Goal: Transaction & Acquisition: Purchase product/service

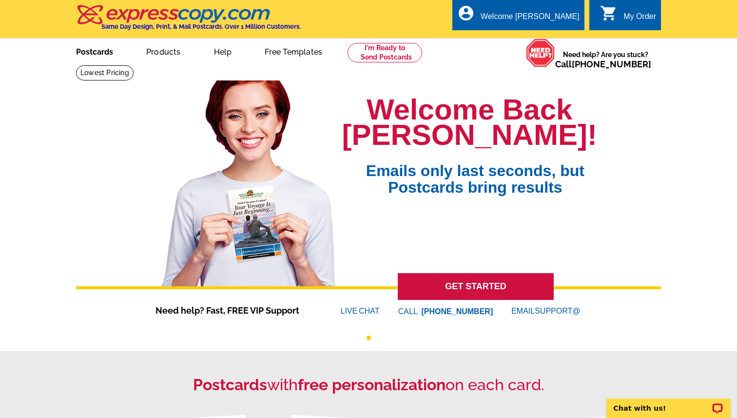
click at [106, 55] on link "Postcards" at bounding box center [94, 50] width 68 height 23
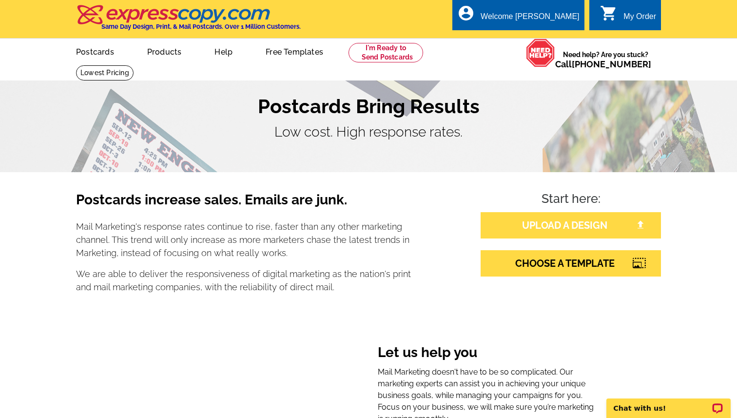
click at [543, 220] on link "UPLOAD A DESIGN" at bounding box center [571, 225] width 180 height 26
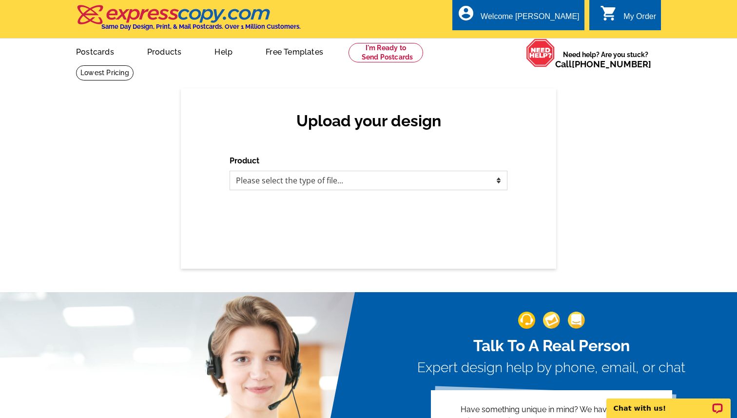
click at [448, 181] on select "Please select the type of file... Postcards Business Cards Letters and flyers G…" at bounding box center [369, 180] width 278 height 19
select select "1"
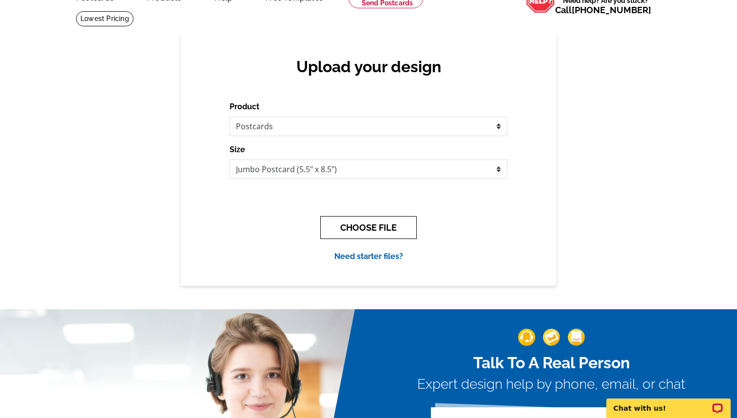
click at [391, 229] on button "CHOOSE FILE" at bounding box center [368, 227] width 97 height 23
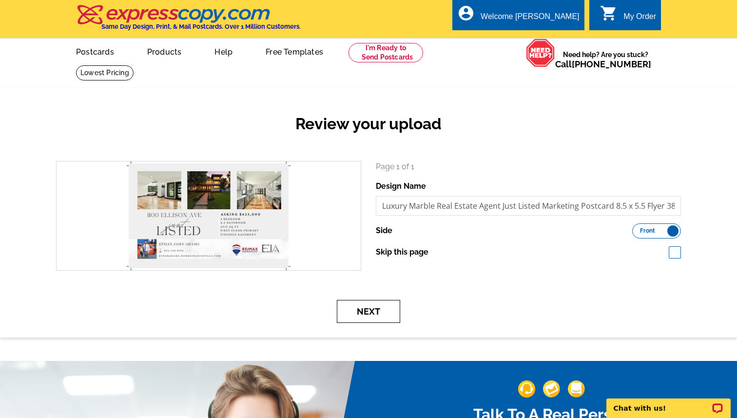
click at [354, 312] on button "Next" at bounding box center [368, 311] width 63 height 23
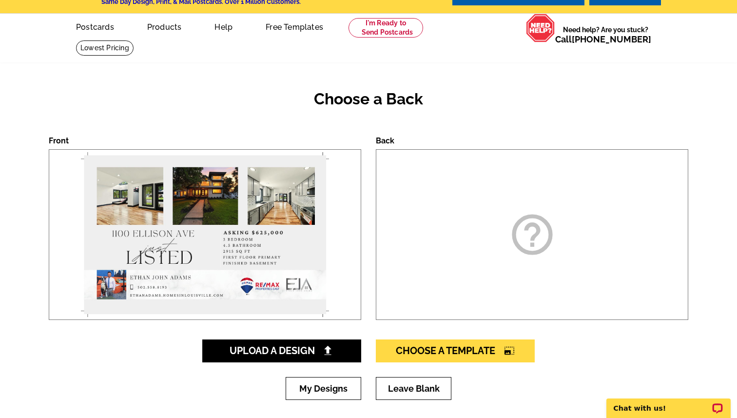
scroll to position [30, 0]
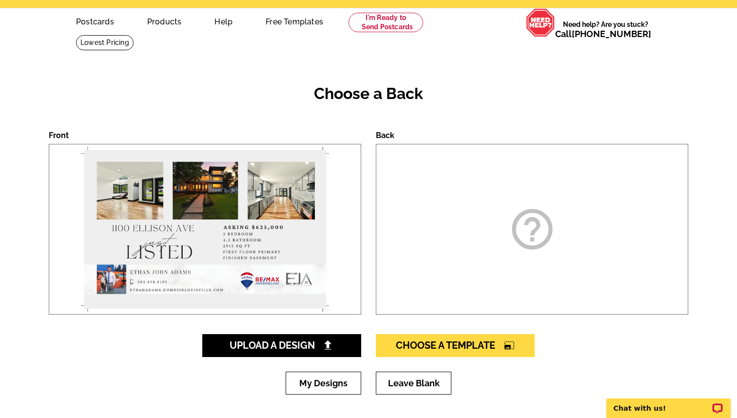
click at [409, 244] on div "help_outline" at bounding box center [532, 229] width 312 height 171
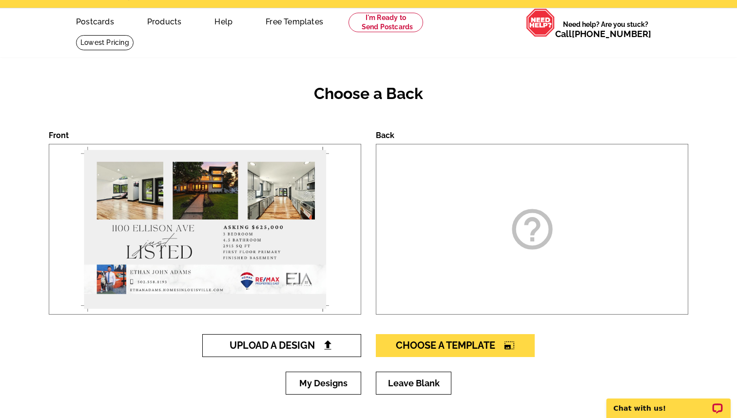
click at [308, 349] on span "Upload A Design" at bounding box center [282, 345] width 105 height 12
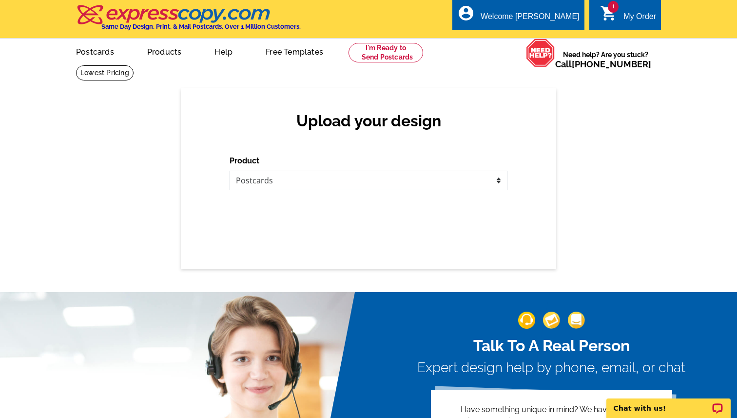
click at [413, 179] on select "Please select the type of file... Postcards Business Cards Letters and flyers G…" at bounding box center [369, 180] width 278 height 19
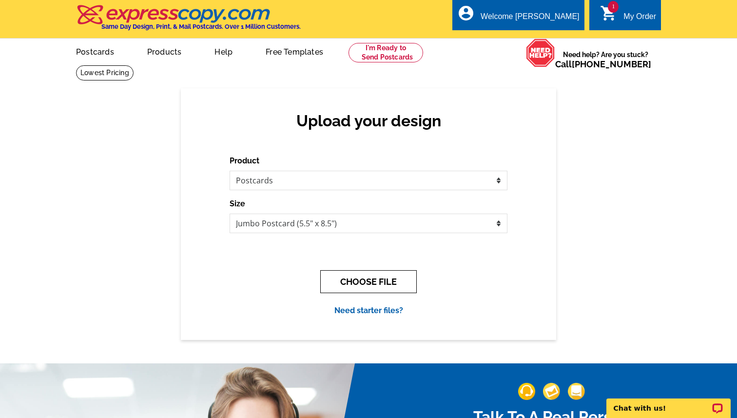
click at [396, 278] on button "CHOOSE FILE" at bounding box center [368, 281] width 97 height 23
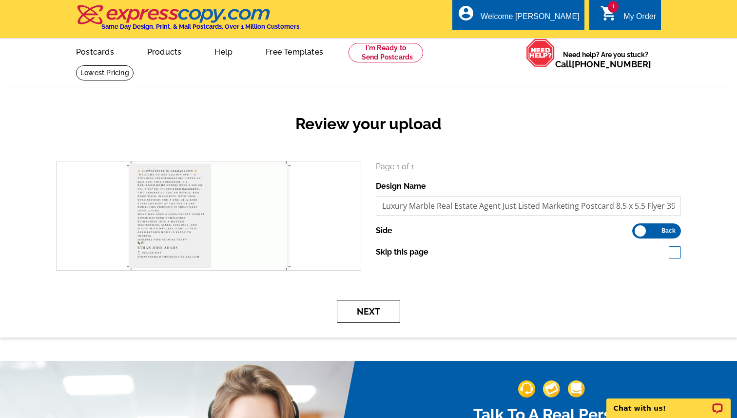
click at [363, 312] on button "Next" at bounding box center [368, 311] width 63 height 23
click at [375, 311] on button "Next" at bounding box center [368, 311] width 63 height 23
click at [380, 307] on button "Next" at bounding box center [368, 311] width 63 height 23
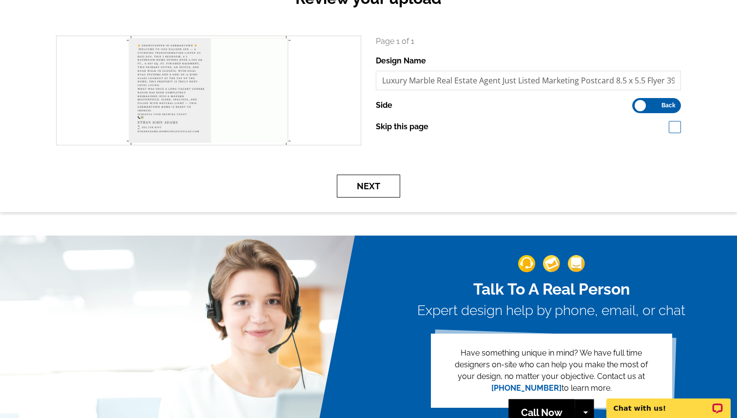
scroll to position [24, 0]
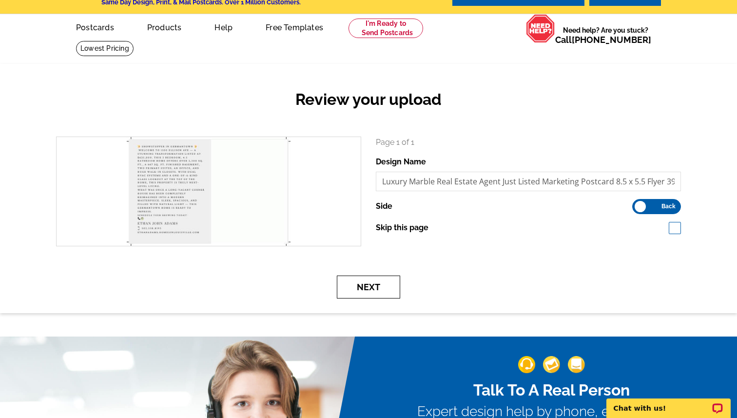
click at [366, 287] on button "Next" at bounding box center [368, 286] width 63 height 23
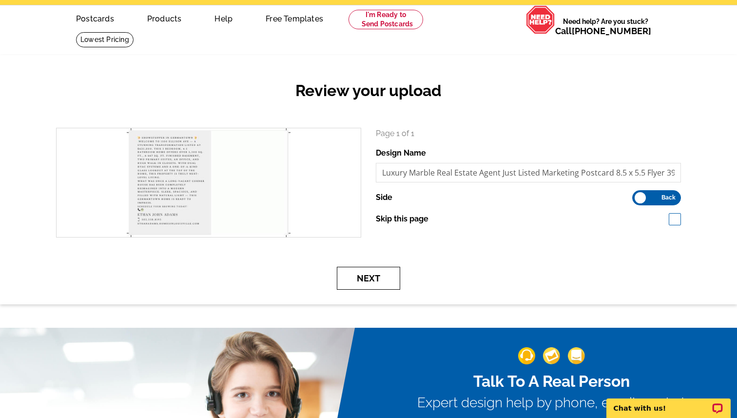
scroll to position [52, 0]
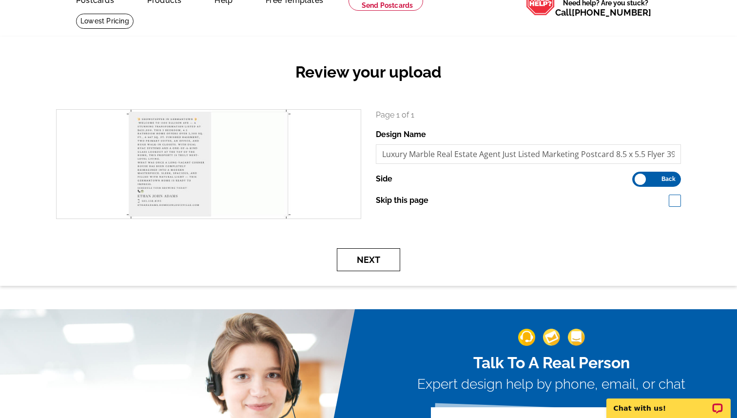
click at [385, 252] on button "Next" at bounding box center [368, 259] width 63 height 23
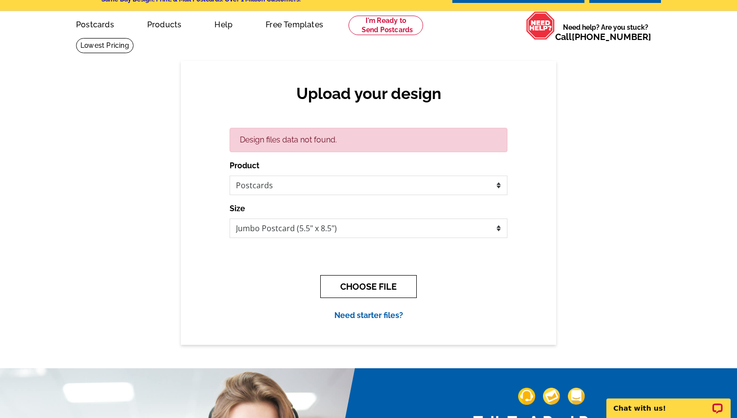
click at [358, 281] on button "CHOOSE FILE" at bounding box center [368, 286] width 97 height 23
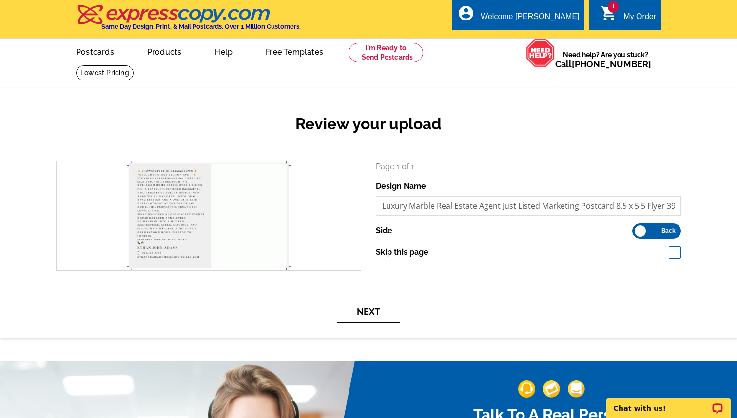
click at [376, 310] on button "Next" at bounding box center [368, 311] width 63 height 23
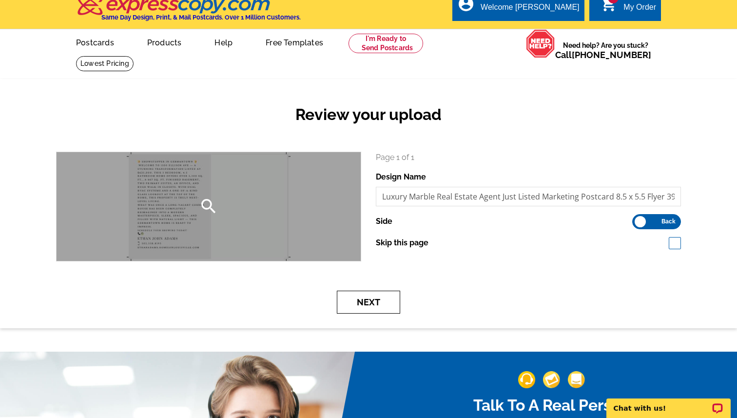
scroll to position [15, 0]
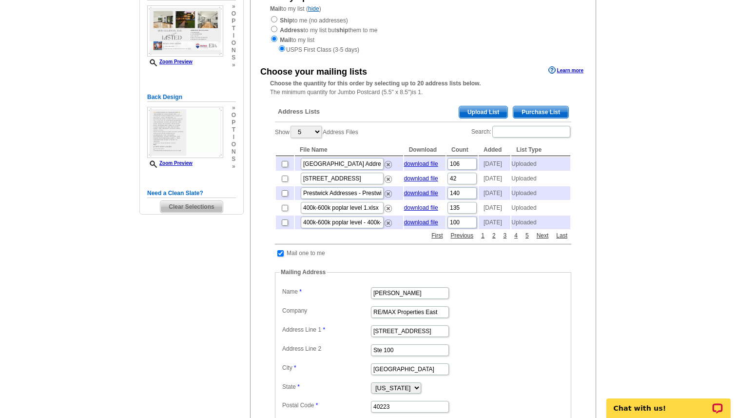
scroll to position [96, 0]
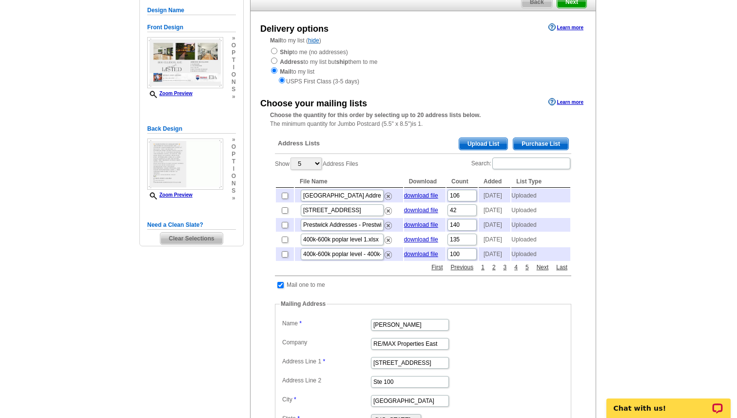
click at [469, 146] on span "Upload List" at bounding box center [483, 144] width 48 height 12
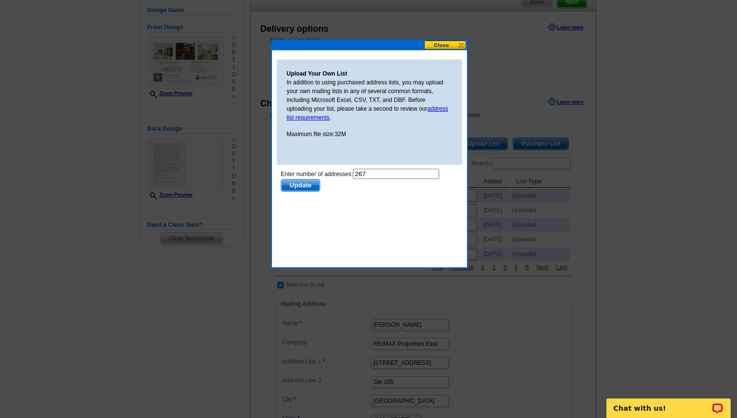
scroll to position [0, 0]
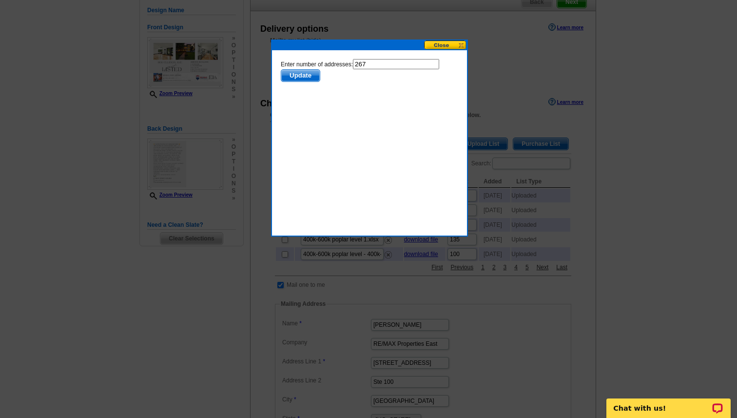
click at [435, 43] on button at bounding box center [445, 44] width 43 height 9
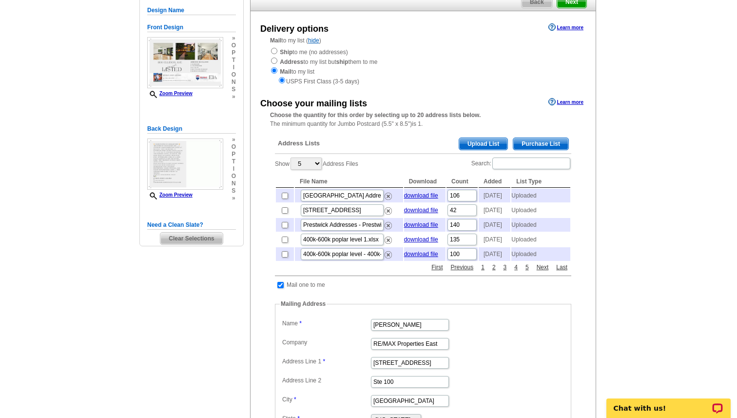
click at [479, 145] on span "Upload List" at bounding box center [483, 144] width 48 height 12
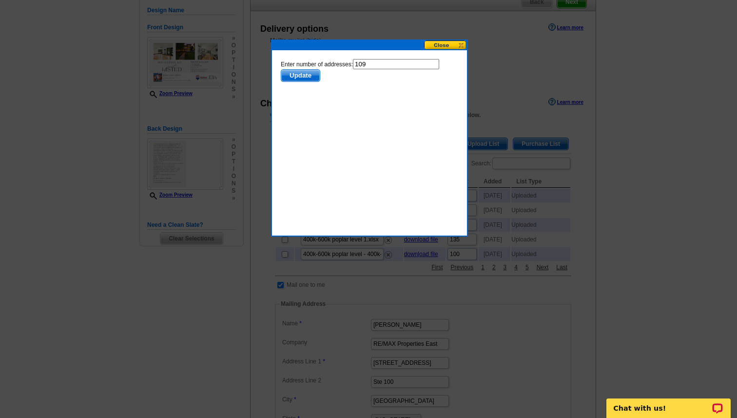
click at [302, 76] on span "Update" at bounding box center [300, 75] width 39 height 12
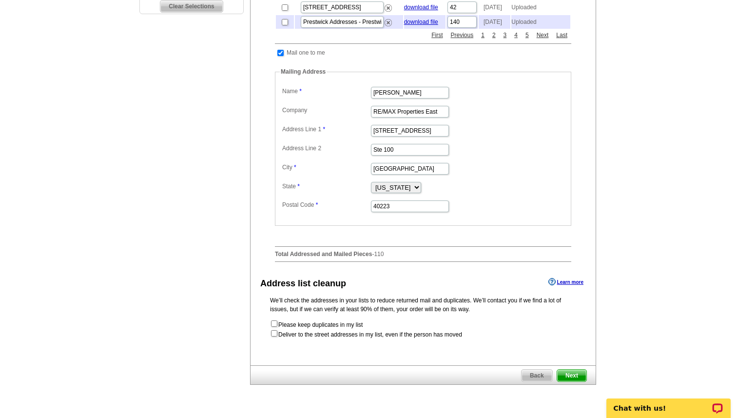
scroll to position [386, 0]
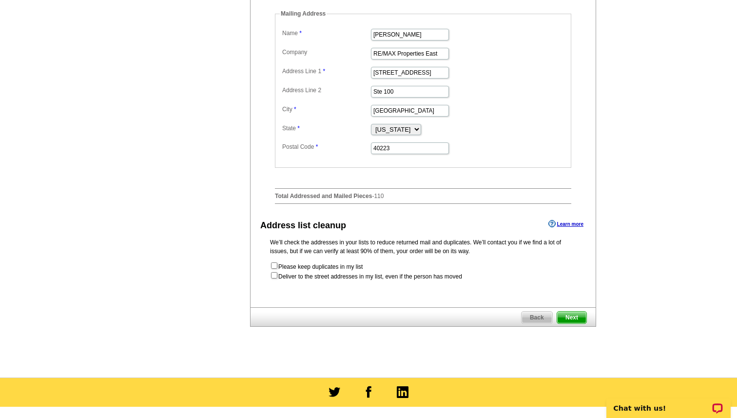
click at [569, 323] on span "Next" at bounding box center [571, 317] width 29 height 12
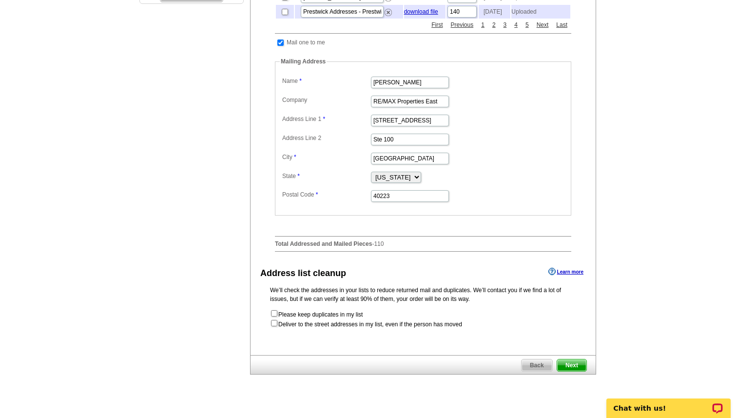
scroll to position [287, 0]
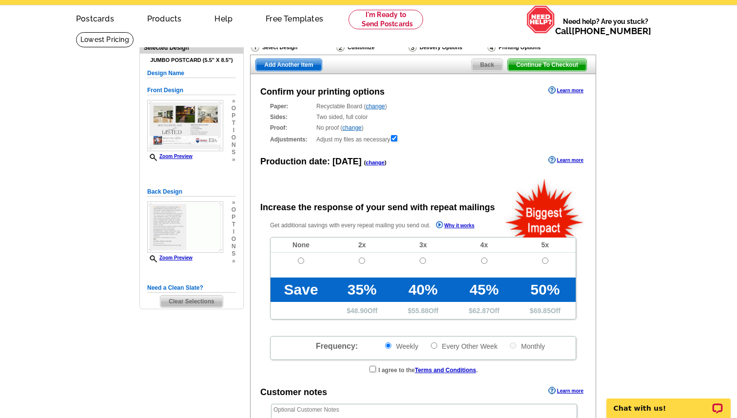
radio input "false"
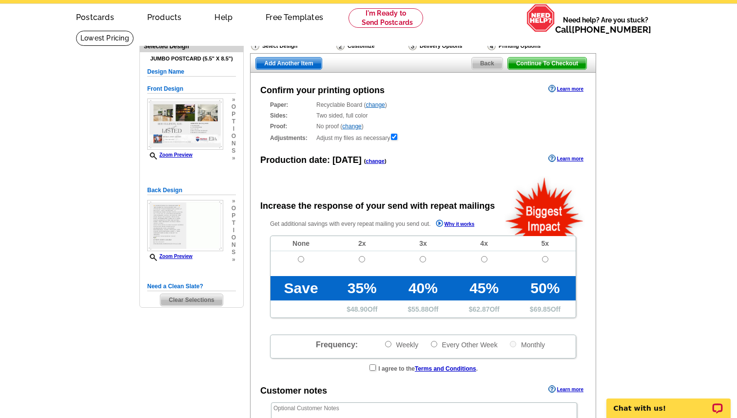
scroll to position [50, 0]
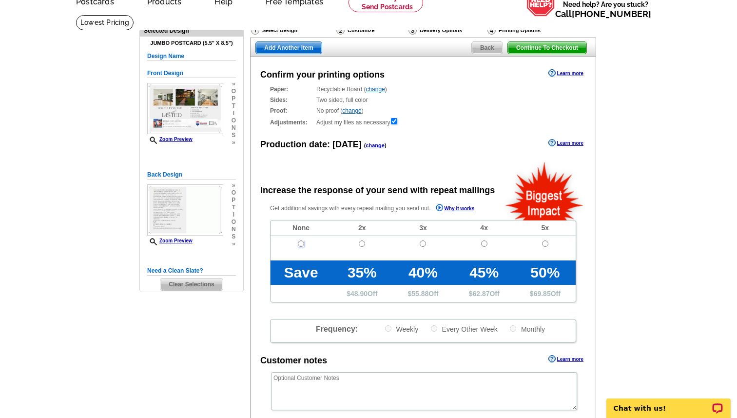
click at [301, 243] on input "radio" at bounding box center [301, 243] width 6 height 6
radio input "true"
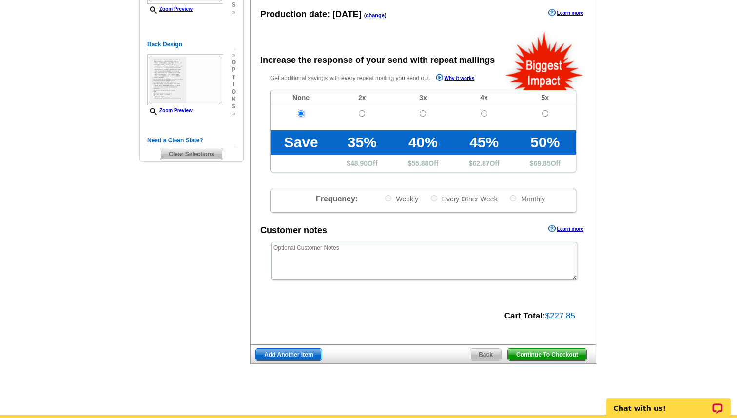
scroll to position [205, 0]
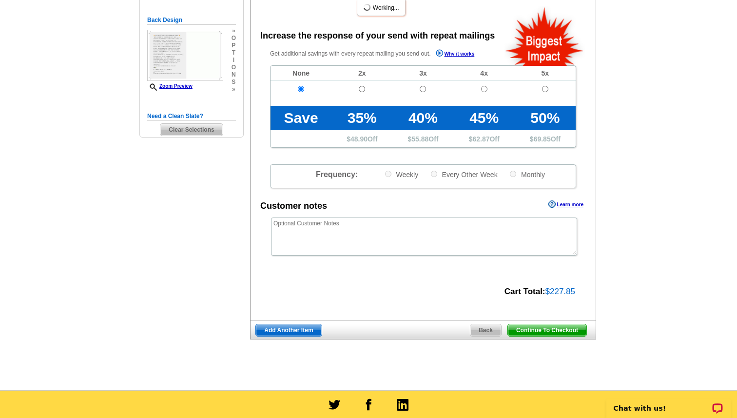
click at [528, 331] on span "Continue To Checkout" at bounding box center [547, 330] width 78 height 12
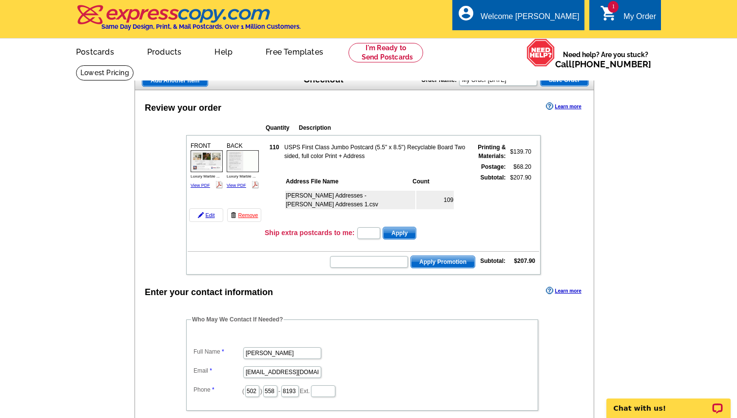
click at [199, 95] on div "Review your order Learn more Quantity Description FRONT 110" at bounding box center [365, 392] width 460 height 604
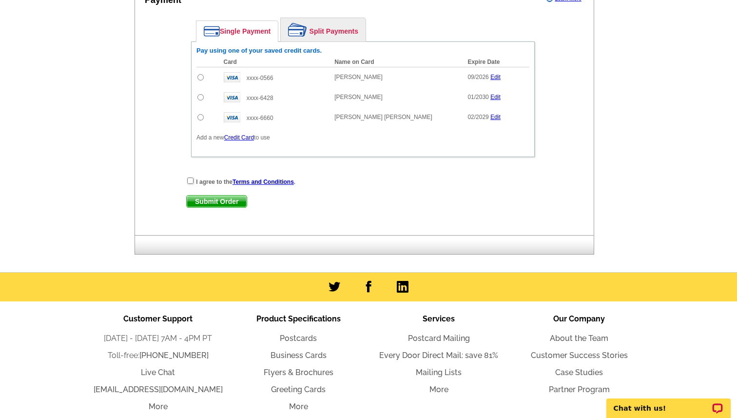
click at [202, 101] on td at bounding box center [207, 97] width 22 height 20
click at [201, 97] on input "radio" at bounding box center [200, 97] width 6 height 6
radio input "true"
click at [190, 182] on input "checkbox" at bounding box center [190, 180] width 6 height 6
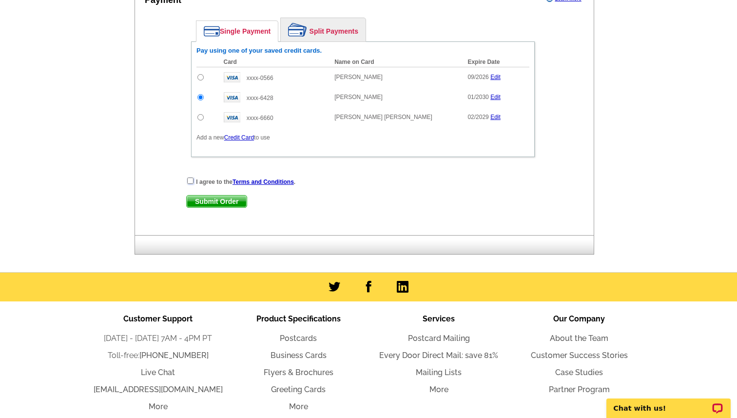
checkbox input "true"
click at [213, 203] on span "Submit Order" at bounding box center [217, 201] width 60 height 12
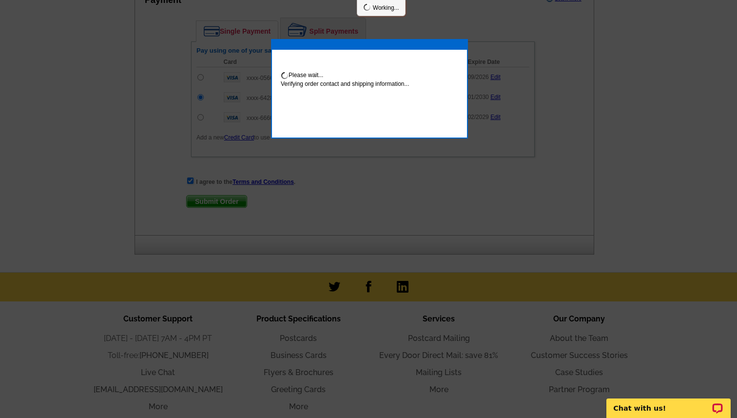
scroll to position [508, 0]
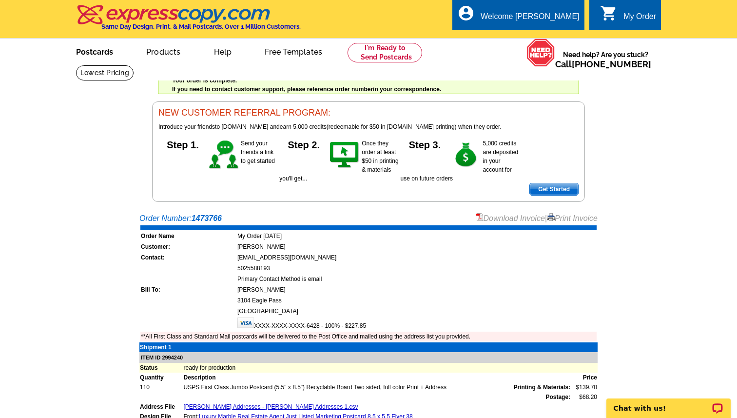
click at [97, 49] on link "Postcards" at bounding box center [94, 50] width 68 height 23
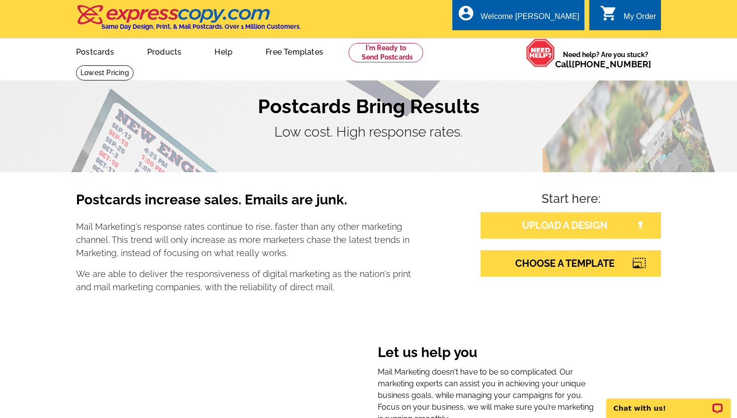
click at [541, 225] on link "UPLOAD A DESIGN" at bounding box center [571, 225] width 180 height 26
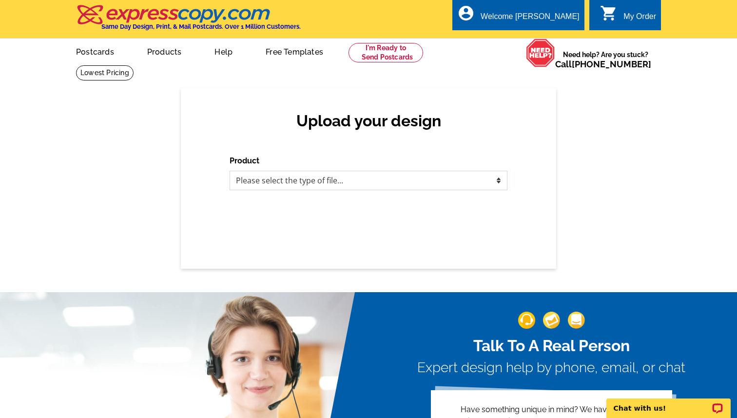
click at [340, 181] on select "Please select the type of file... Postcards Business Cards Letters and flyers G…" at bounding box center [369, 180] width 278 height 19
select select "1"
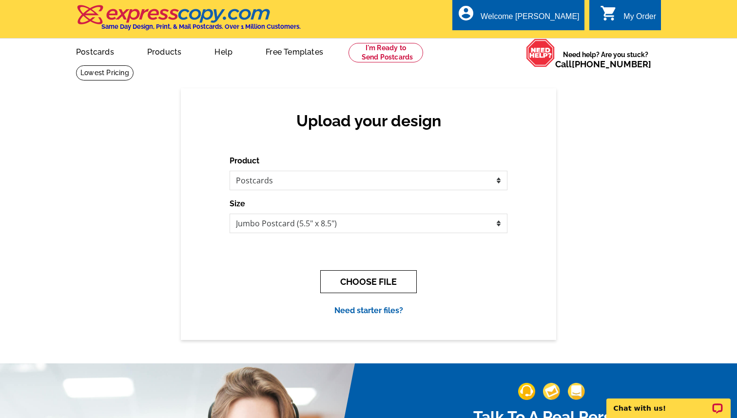
click at [354, 286] on button "CHOOSE FILE" at bounding box center [368, 281] width 97 height 23
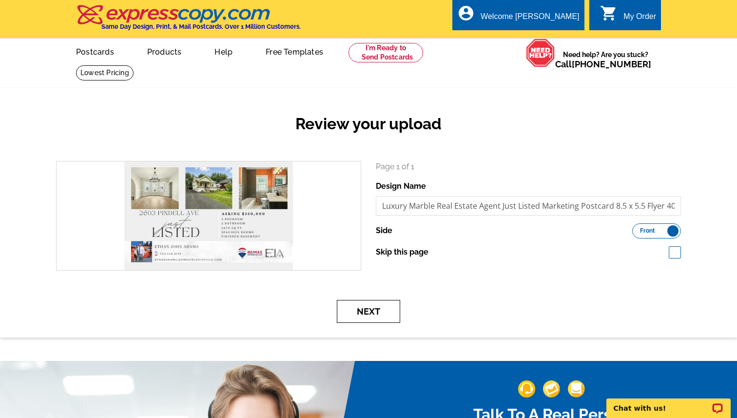
click at [381, 310] on button "Next" at bounding box center [368, 311] width 63 height 23
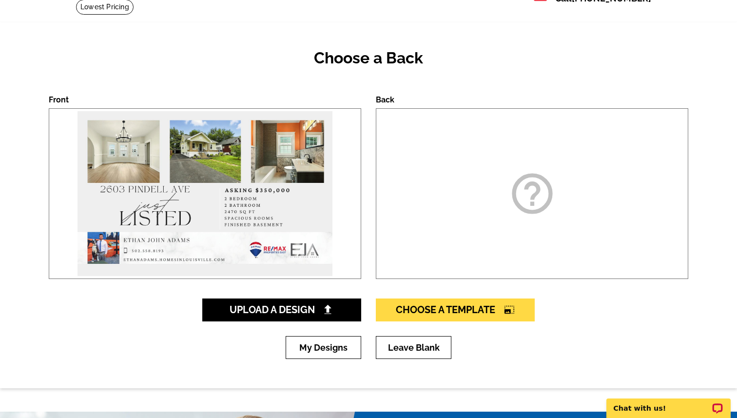
scroll to position [86, 0]
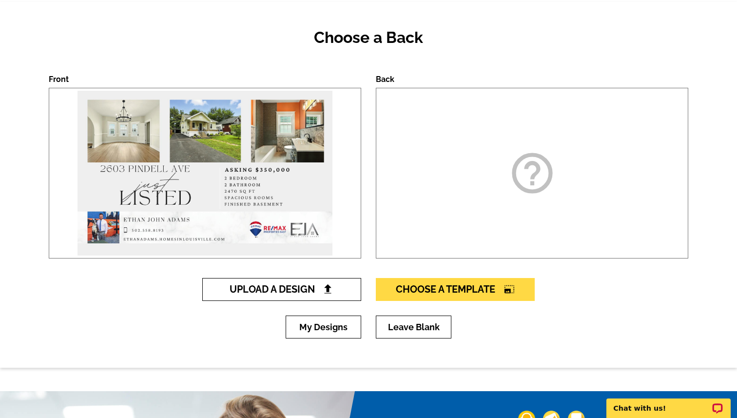
click at [331, 291] on img at bounding box center [328, 289] width 10 height 10
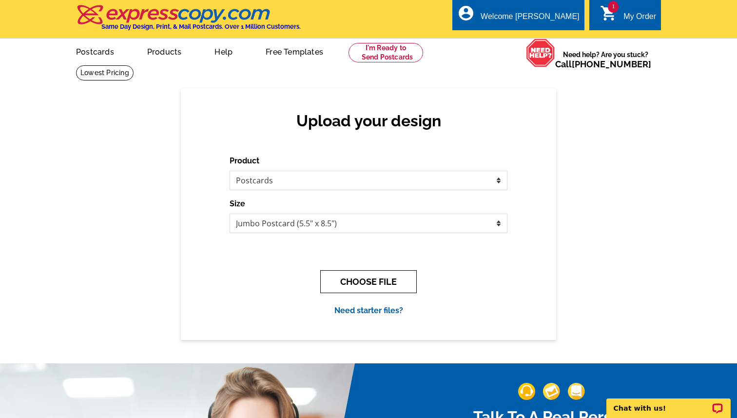
click at [376, 275] on button "CHOOSE FILE" at bounding box center [368, 281] width 97 height 23
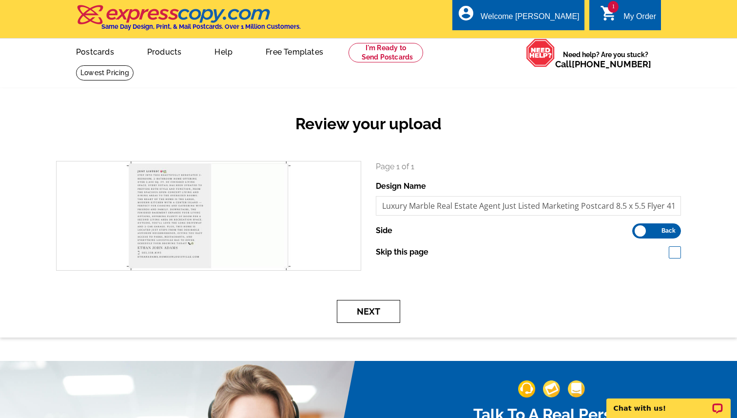
click at [368, 304] on button "Next" at bounding box center [368, 311] width 63 height 23
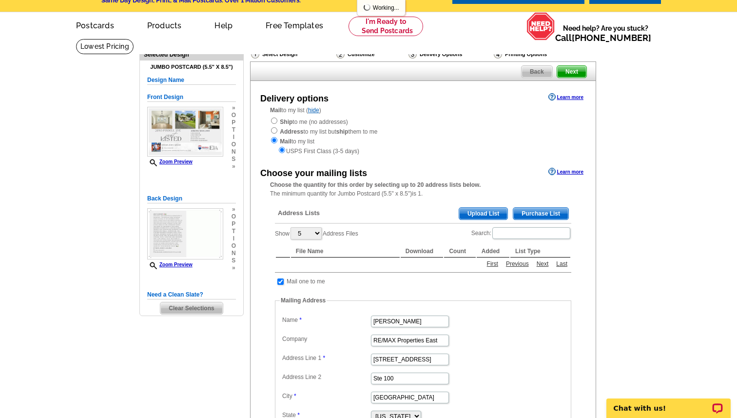
scroll to position [42, 0]
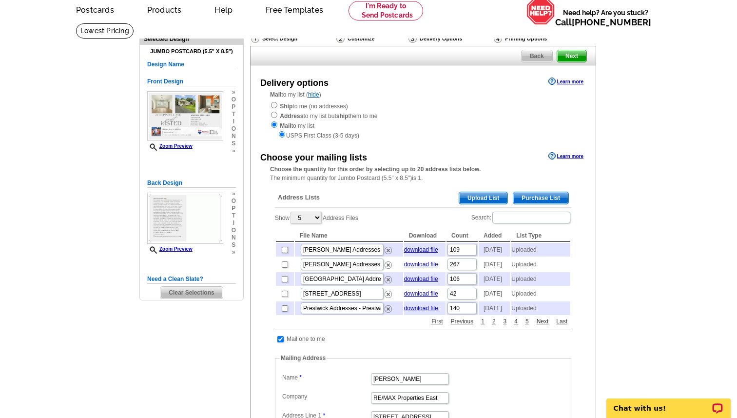
click at [479, 196] on span "Upload List" at bounding box center [483, 198] width 48 height 12
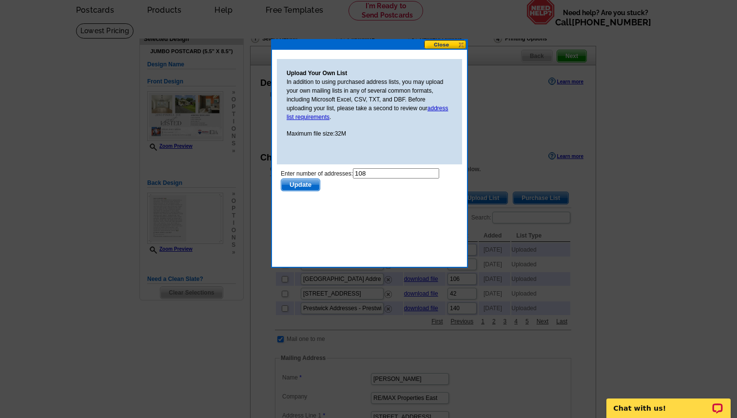
scroll to position [0, 0]
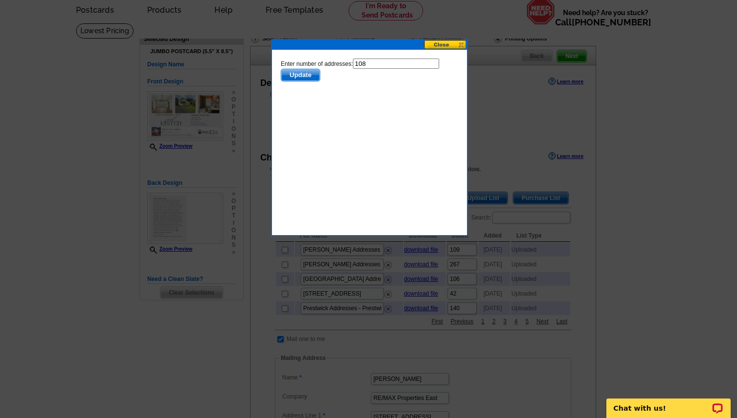
click at [310, 70] on span "Update" at bounding box center [300, 75] width 39 height 12
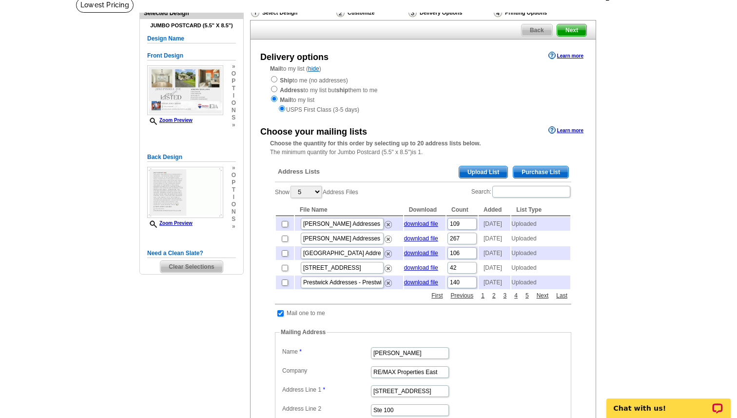
scroll to position [72, 0]
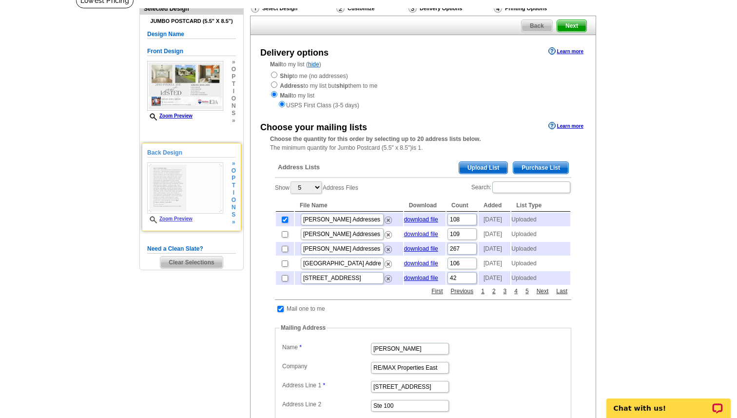
click at [167, 189] on img at bounding box center [185, 188] width 76 height 52
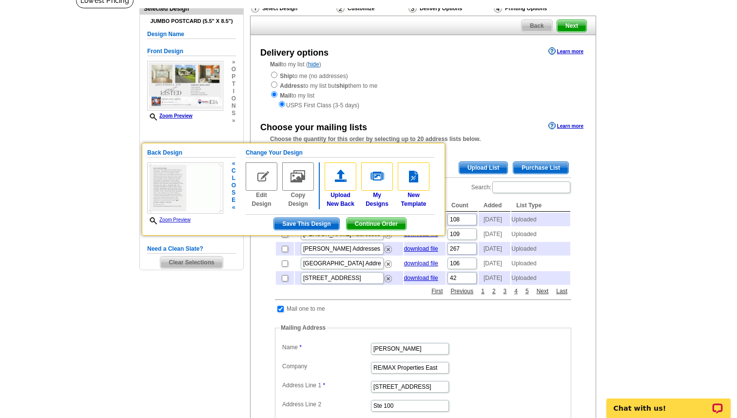
click at [181, 220] on link "Zoom Preview" at bounding box center [168, 219] width 43 height 5
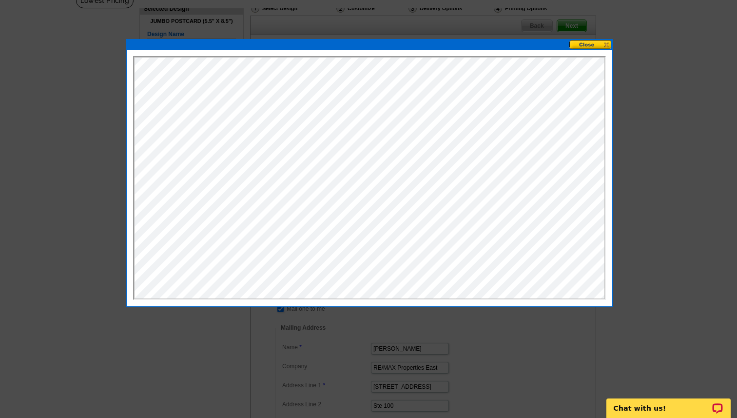
scroll to position [89, 0]
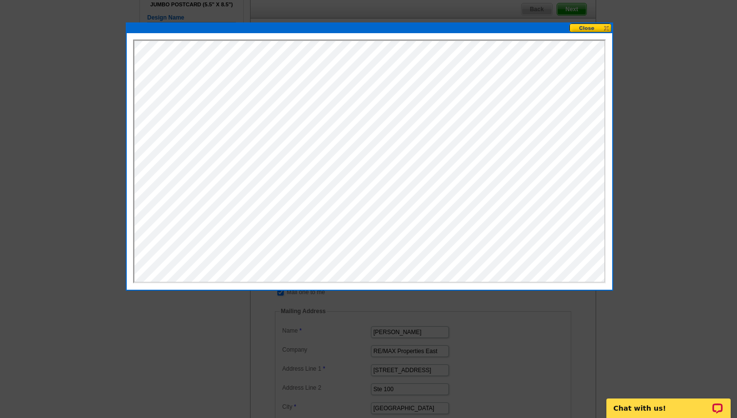
click at [593, 31] on button at bounding box center [590, 27] width 43 height 9
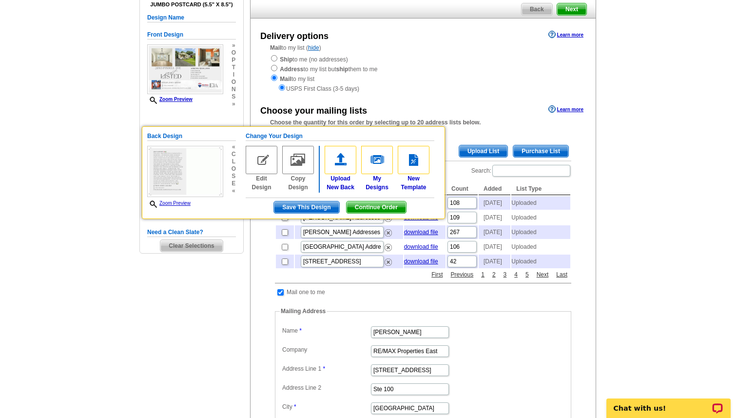
click at [628, 139] on main "Need Help? call 800-260-5887, chat with support, or have our designers make som…" at bounding box center [368, 325] width 737 height 698
click at [505, 123] on div "Choose the quantity for this order by selecting up to 20 address lists below. T…" at bounding box center [423, 127] width 345 height 18
click at [321, 208] on span "Save This Design" at bounding box center [306, 207] width 65 height 12
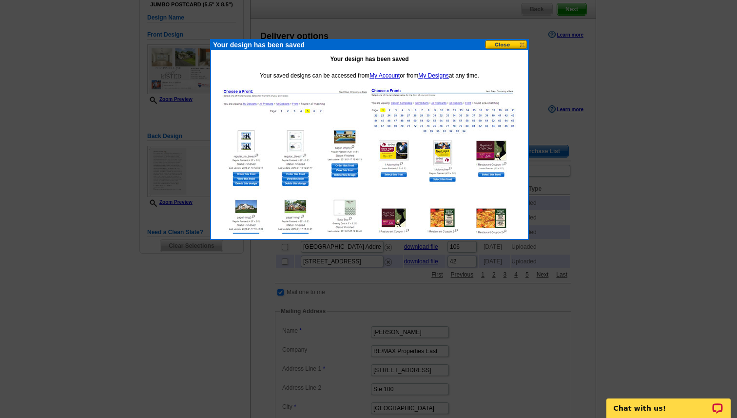
click at [506, 44] on button at bounding box center [506, 44] width 43 height 9
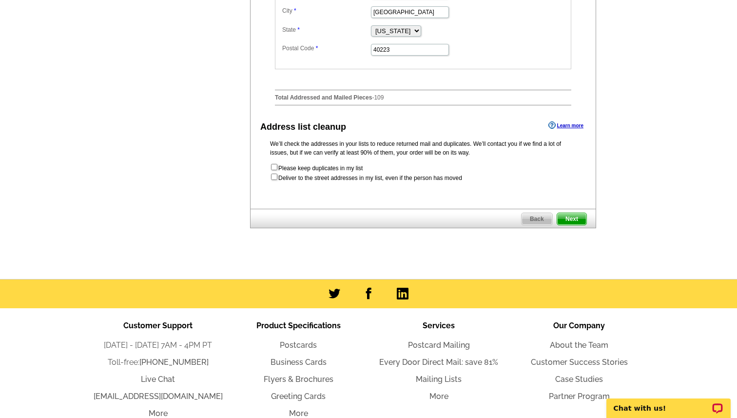
scroll to position [511, 0]
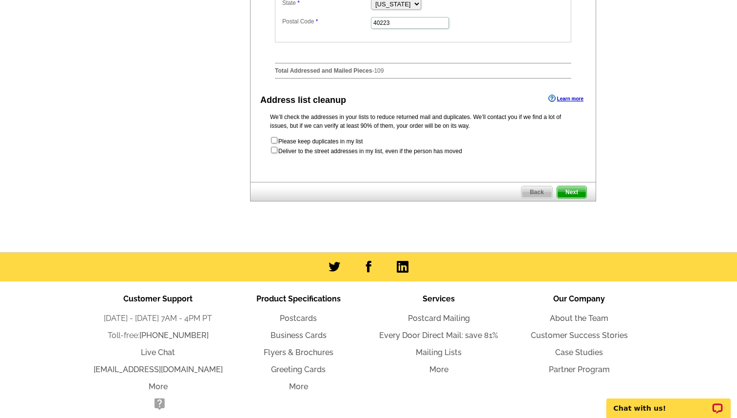
click at [572, 198] on span "Next" at bounding box center [571, 192] width 29 height 12
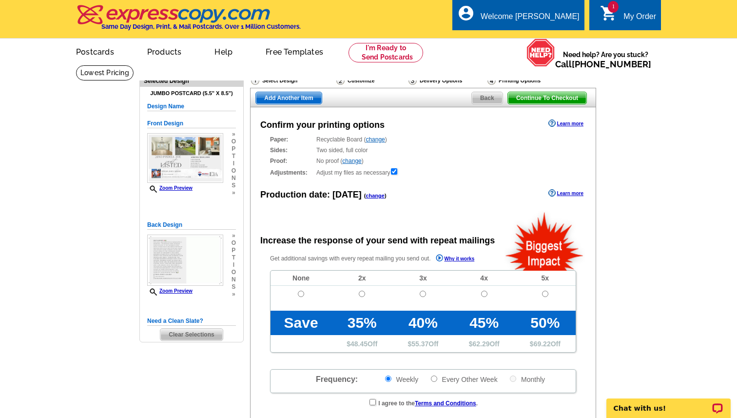
radio input "false"
click at [303, 291] on input "radio" at bounding box center [301, 293] width 6 height 6
radio input "true"
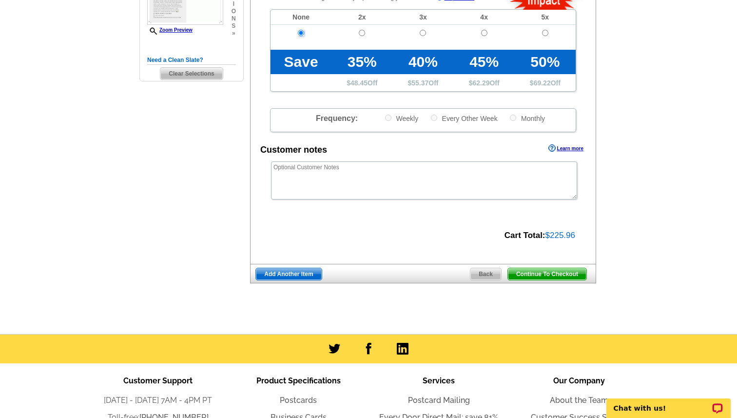
scroll to position [275, 0]
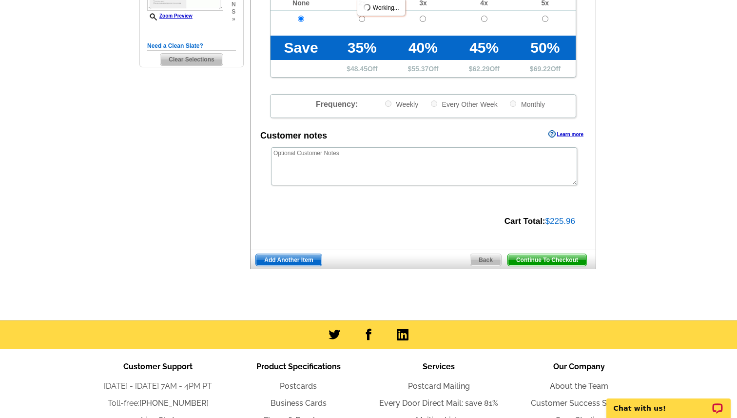
click at [537, 259] on span "Continue To Checkout" at bounding box center [547, 260] width 78 height 12
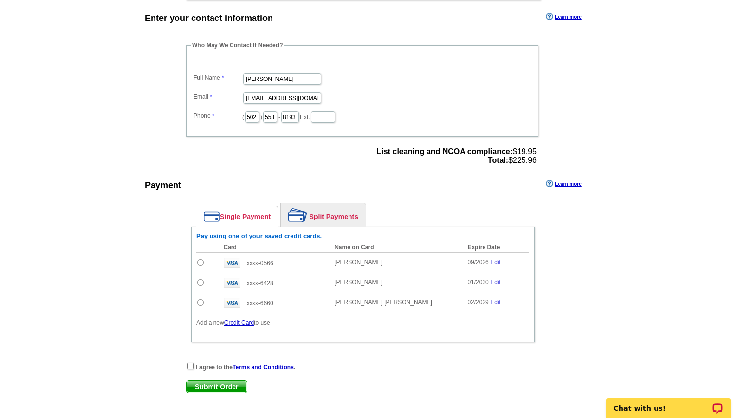
scroll to position [302, 0]
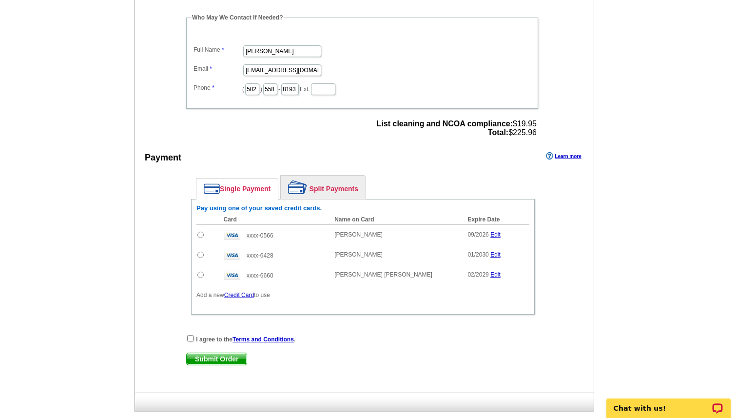
click at [194, 255] on div "Pay using one of your saved credit cards. Card Name on Card Expire Date Amount …" at bounding box center [363, 257] width 344 height 116
click at [200, 254] on input "radio" at bounding box center [200, 255] width 6 height 6
radio input "true"
click at [189, 336] on input "checkbox" at bounding box center [190, 338] width 6 height 6
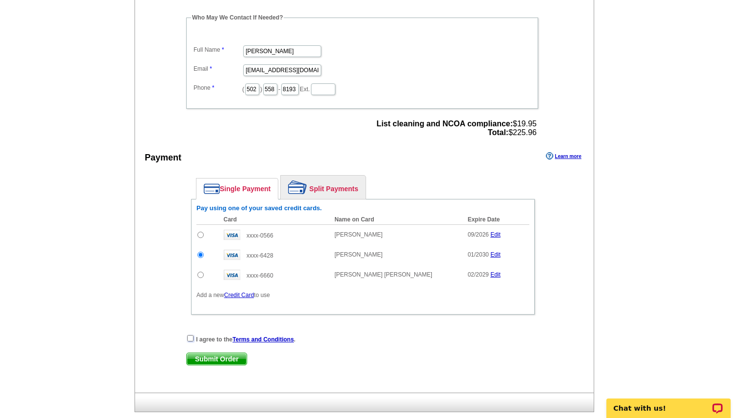
checkbox input "true"
click at [208, 363] on span "Submit Order" at bounding box center [217, 359] width 60 height 12
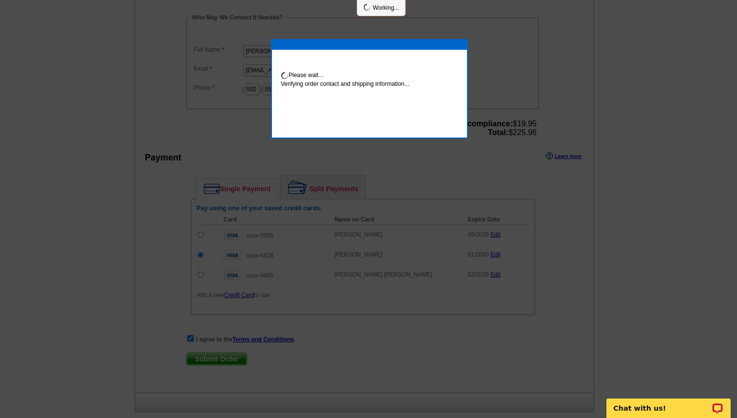
scroll to position [298, 0]
